Goal: Information Seeking & Learning: Understand process/instructions

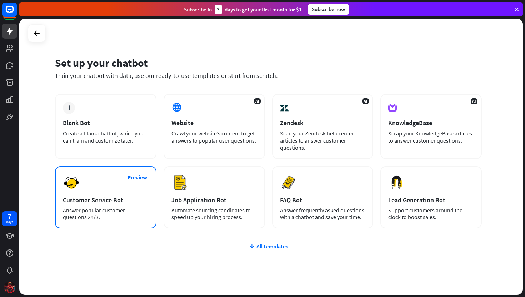
click at [109, 179] on div "Preview Customer Service Bot Answer popular customer questions 24/7." at bounding box center [105, 197] width 101 height 62
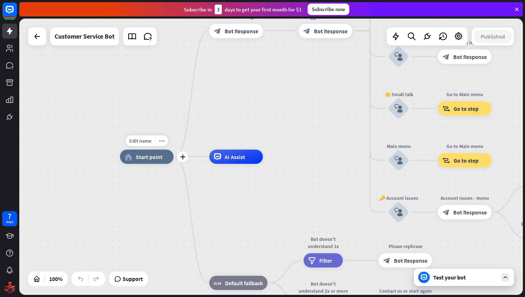
click at [149, 155] on span "Start point" at bounding box center [149, 156] width 27 height 7
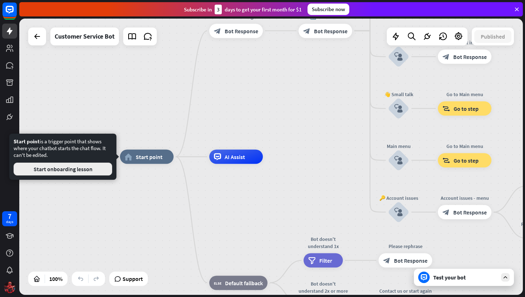
click at [108, 166] on button "Start onboarding lesson" at bounding box center [63, 169] width 99 height 13
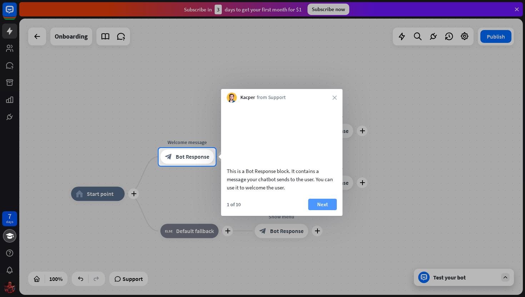
click at [314, 210] on button "Next" at bounding box center [322, 204] width 29 height 11
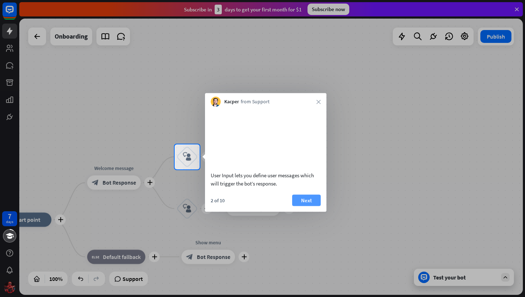
click at [305, 206] on button "Next" at bounding box center [306, 199] width 29 height 11
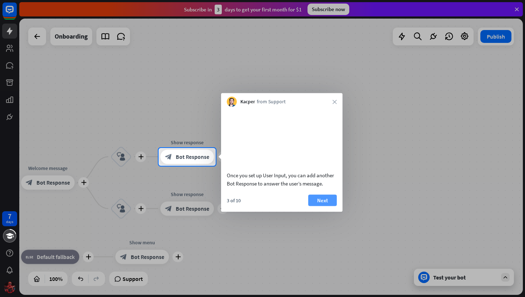
click at [326, 206] on button "Next" at bounding box center [322, 199] width 29 height 11
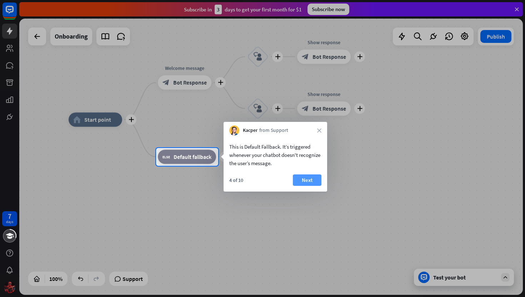
click at [305, 181] on button "Next" at bounding box center [307, 179] width 29 height 11
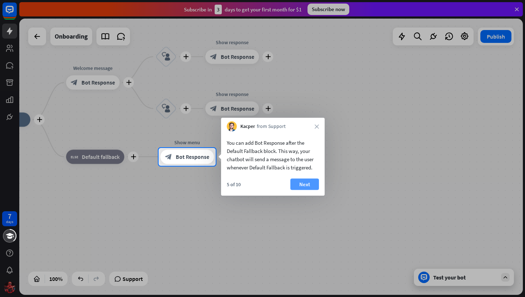
click at [315, 185] on button "Next" at bounding box center [305, 184] width 29 height 11
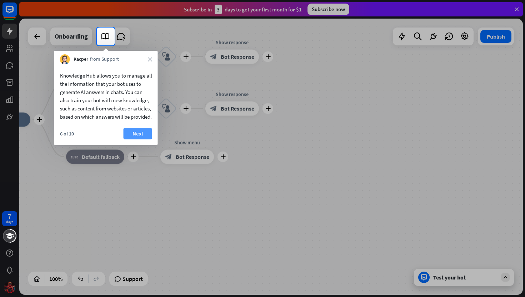
click at [138, 139] on button "Next" at bounding box center [138, 133] width 29 height 11
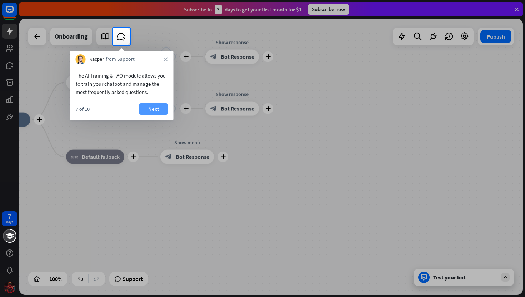
click at [159, 112] on button "Next" at bounding box center [153, 108] width 29 height 11
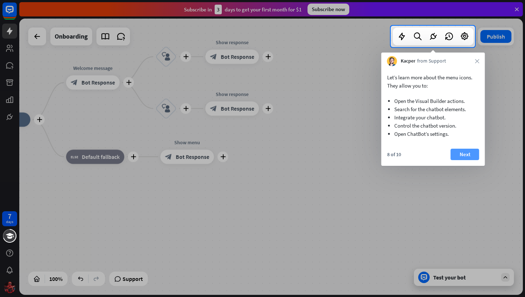
click at [458, 151] on button "Next" at bounding box center [465, 154] width 29 height 11
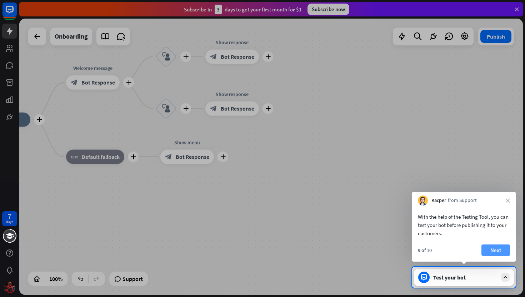
click at [500, 250] on button "Next" at bounding box center [496, 249] width 29 height 11
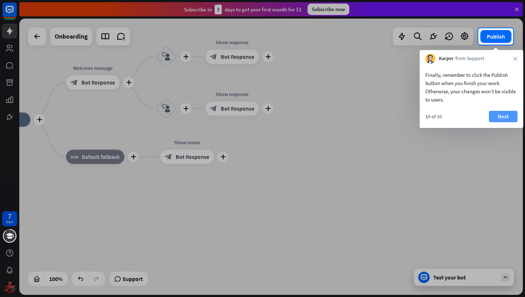
click at [495, 118] on button "Next" at bounding box center [503, 116] width 29 height 11
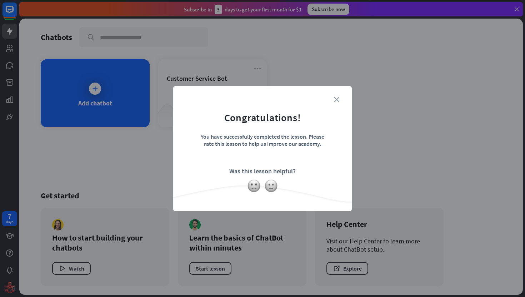
click at [336, 99] on icon "close" at bounding box center [336, 99] width 5 height 5
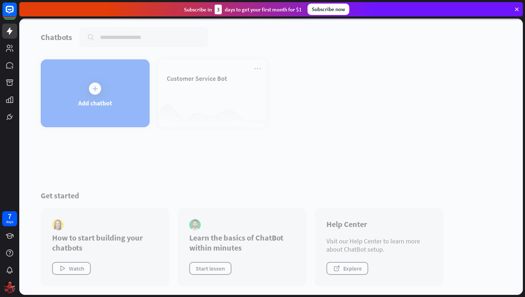
click at [199, 100] on div at bounding box center [271, 157] width 504 height 276
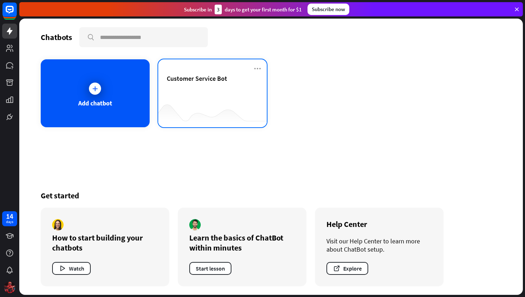
click at [206, 98] on div "Customer Service Bot" at bounding box center [213, 86] width 92 height 25
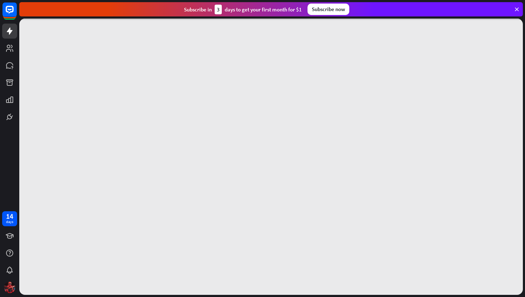
click at [206, 98] on div at bounding box center [271, 157] width 504 height 276
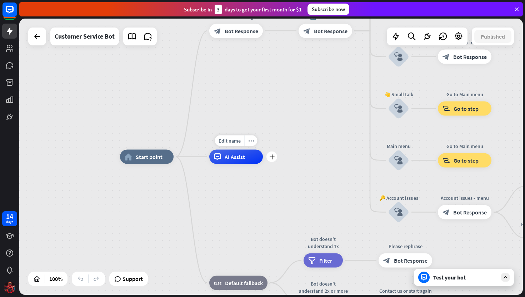
click at [230, 158] on span "AI Assist" at bounding box center [235, 156] width 20 height 7
click at [202, 126] on div "home_2 Start point Welcome message block_bot_response Bot Response 🔙 Main menu …" at bounding box center [271, 157] width 504 height 276
